Goal: Transaction & Acquisition: Purchase product/service

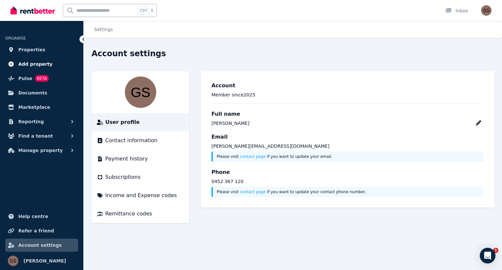
click at [33, 65] on span "Add property" at bounding box center [35, 64] width 34 height 8
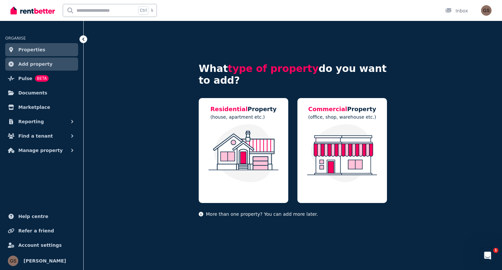
click at [35, 52] on span "Properties" at bounding box center [31, 50] width 27 height 8
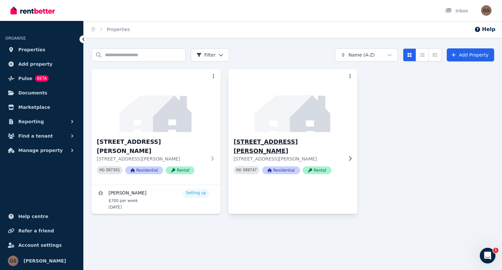
click at [272, 143] on h3 "[STREET_ADDRESS][PERSON_NAME]" at bounding box center [288, 146] width 109 height 18
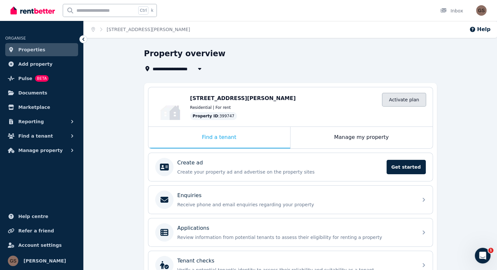
click at [403, 96] on link "Activate plan" at bounding box center [404, 100] width 44 height 14
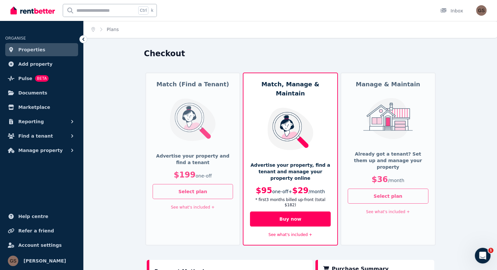
click at [377, 209] on link "See what's included +" at bounding box center [388, 211] width 44 height 5
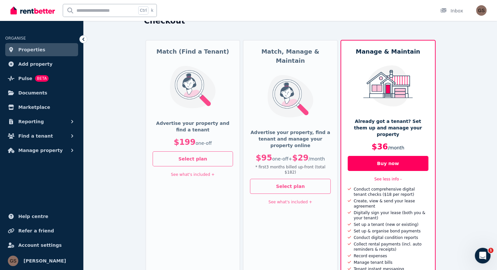
scroll to position [98, 0]
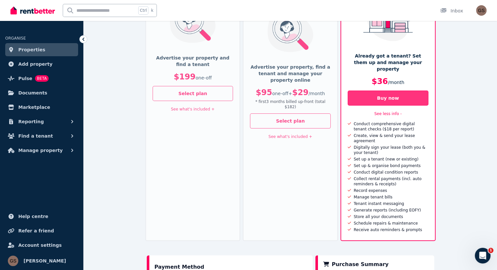
click at [368, 93] on button "Buy now" at bounding box center [388, 98] width 81 height 15
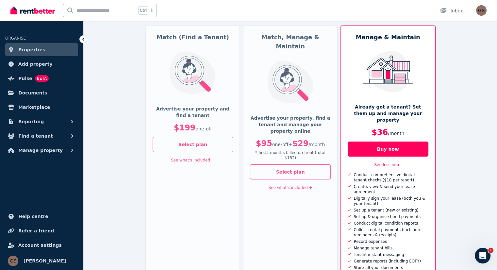
scroll to position [0, 0]
